Goal: Transaction & Acquisition: Purchase product/service

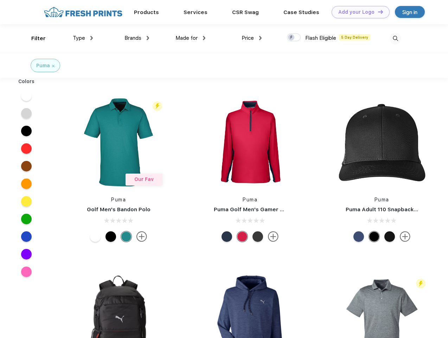
click at [358, 12] on link "Add your Logo Design Tool" at bounding box center [361, 12] width 58 height 12
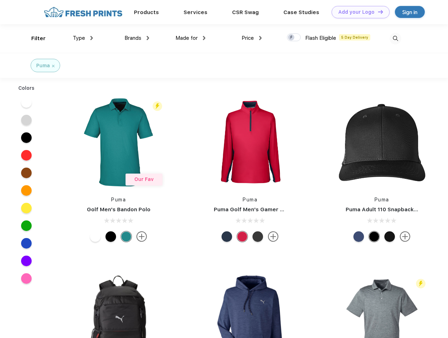
click at [0, 0] on div "Design Tool" at bounding box center [0, 0] width 0 height 0
click at [378, 12] on link "Add your Logo Design Tool" at bounding box center [361, 12] width 58 height 12
click at [34, 38] on div "Filter" at bounding box center [38, 38] width 14 height 8
click at [83, 38] on span "Type" at bounding box center [79, 38] width 12 height 6
click at [137, 38] on span "Brands" at bounding box center [133, 38] width 17 height 6
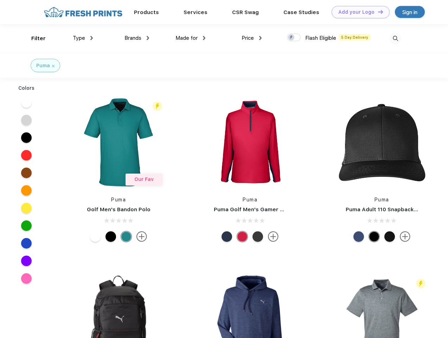
click at [191, 38] on span "Made for" at bounding box center [187, 38] width 22 height 6
click at [252, 38] on span "Price" at bounding box center [248, 38] width 12 height 6
click at [294, 38] on div at bounding box center [294, 37] width 14 height 8
click at [292, 38] on input "checkbox" at bounding box center [289, 35] width 5 height 5
click at [396, 38] on img at bounding box center [396, 39] width 12 height 12
